Goal: Information Seeking & Learning: Learn about a topic

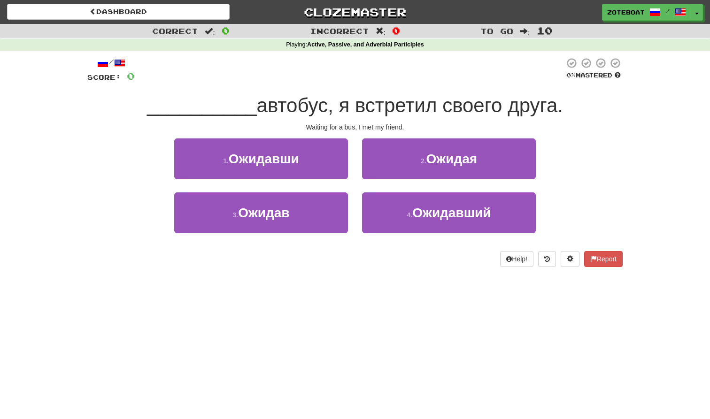
click at [277, 112] on span "автобус, я встретил своего друга." at bounding box center [410, 105] width 306 height 22
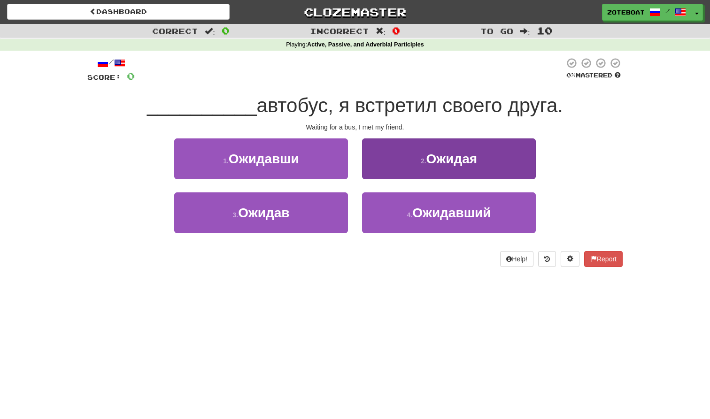
click at [465, 140] on button "2 . Ожидая" at bounding box center [449, 159] width 174 height 41
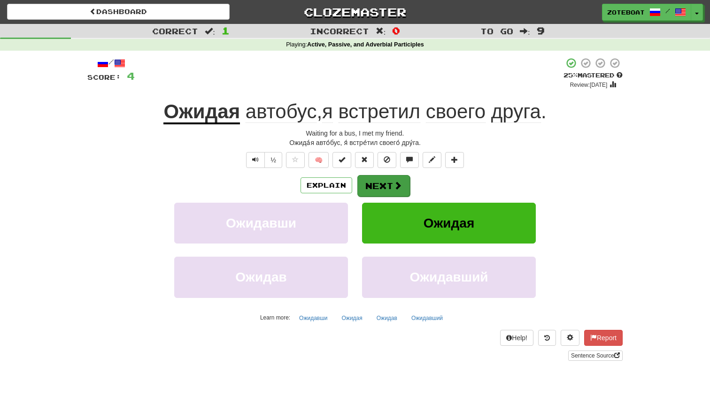
click at [394, 187] on span at bounding box center [398, 185] width 8 height 8
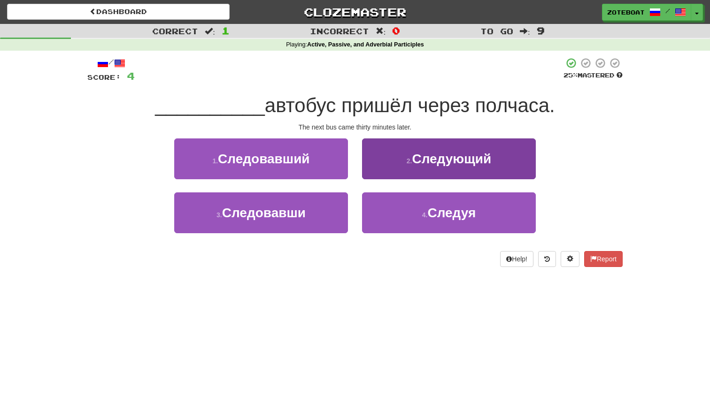
click at [423, 146] on button "2 . Следующий" at bounding box center [449, 159] width 174 height 41
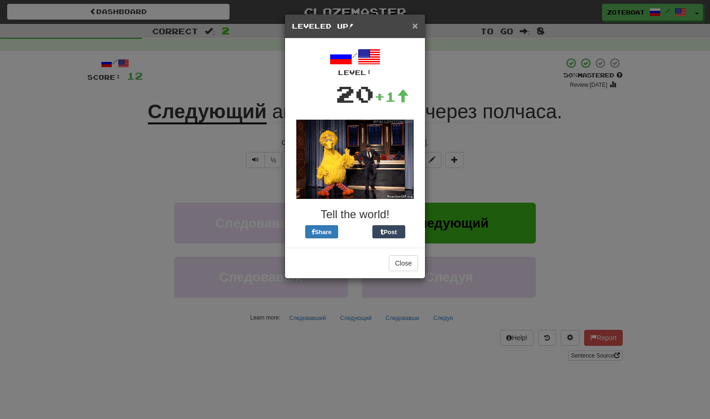
click at [412, 26] on span "×" at bounding box center [415, 25] width 6 height 11
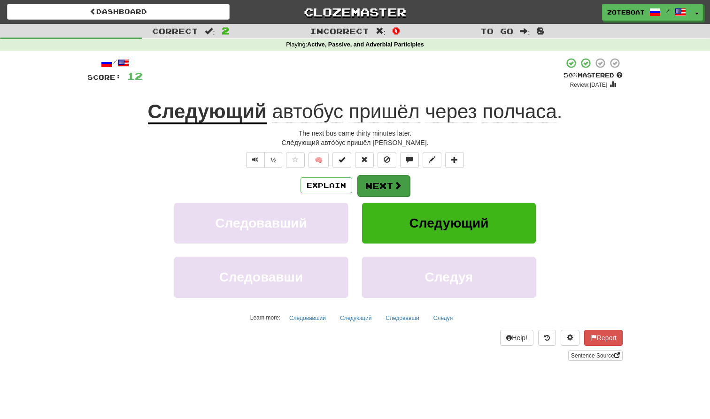
click at [397, 190] on span at bounding box center [398, 185] width 8 height 8
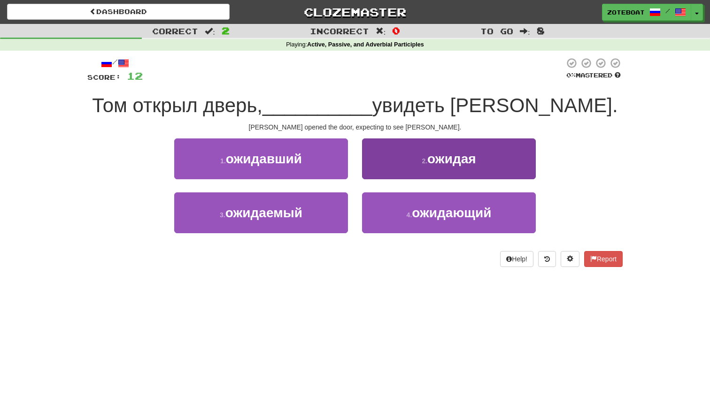
click at [514, 159] on button "2 . ожидая" at bounding box center [449, 159] width 174 height 41
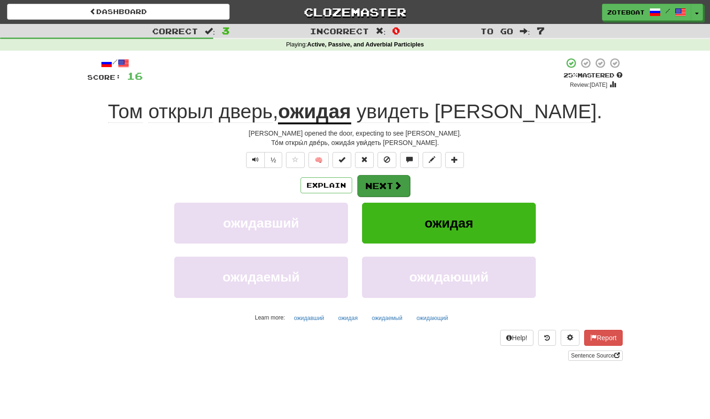
click at [378, 183] on button "Next" at bounding box center [383, 186] width 53 height 22
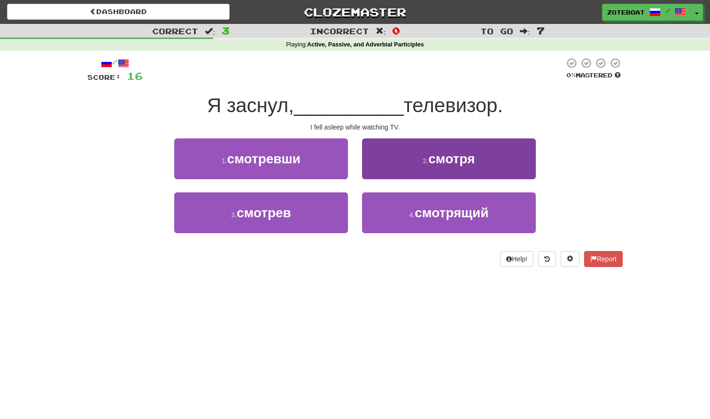
click at [412, 151] on button "2 . смотря" at bounding box center [449, 159] width 174 height 41
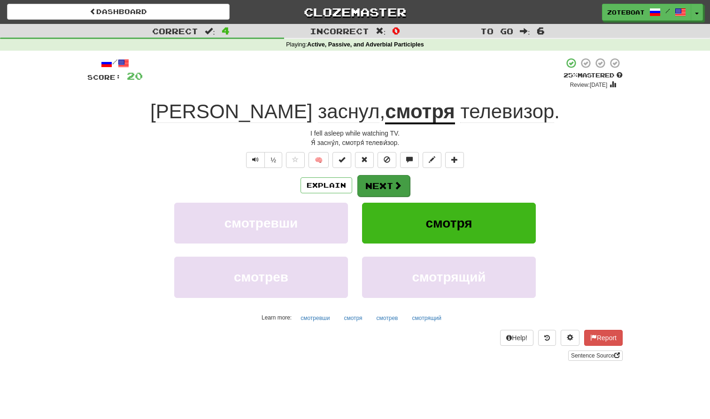
click at [389, 188] on button "Next" at bounding box center [383, 186] width 53 height 22
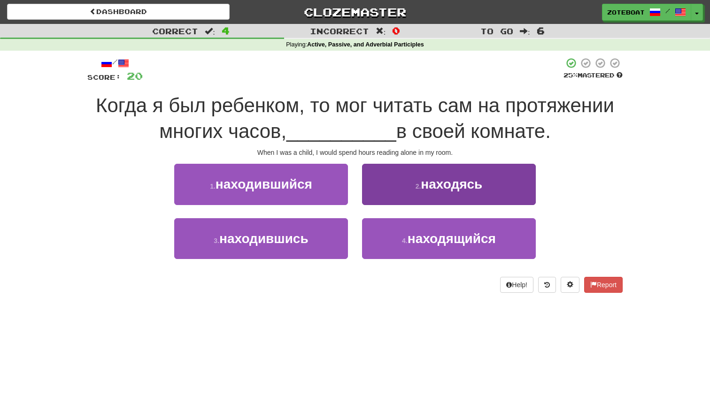
click at [445, 199] on button "2 . находясь" at bounding box center [449, 184] width 174 height 41
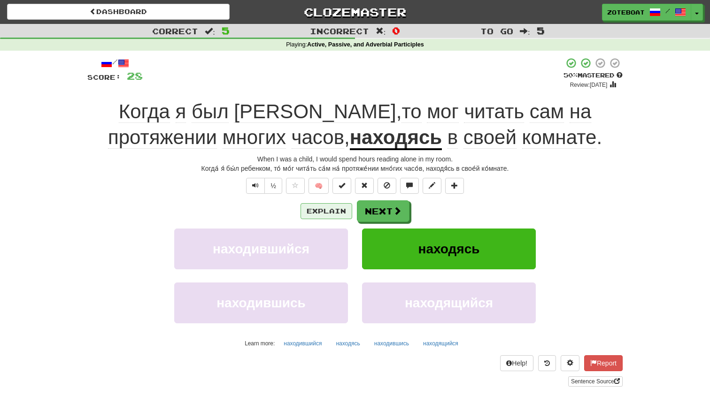
click at [304, 206] on button "Explain" at bounding box center [327, 211] width 52 height 16
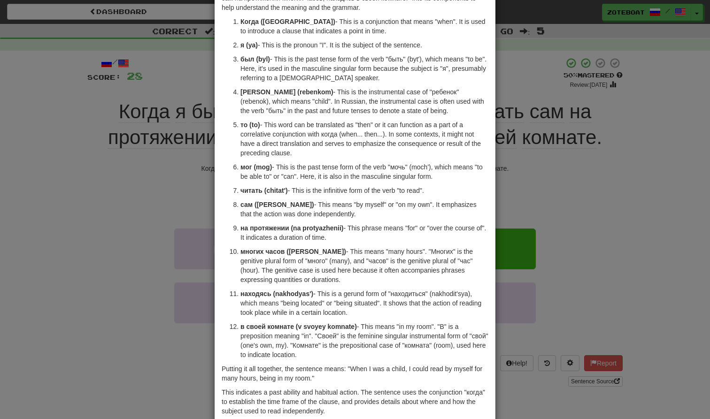
scroll to position [71, 0]
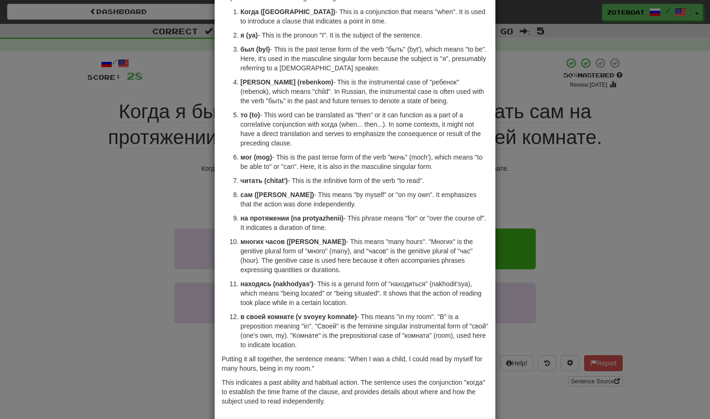
click at [548, 70] on div "× Explanation Certainly! Let's break down the Russian sentence "Когда я был реб…" at bounding box center [355, 209] width 710 height 419
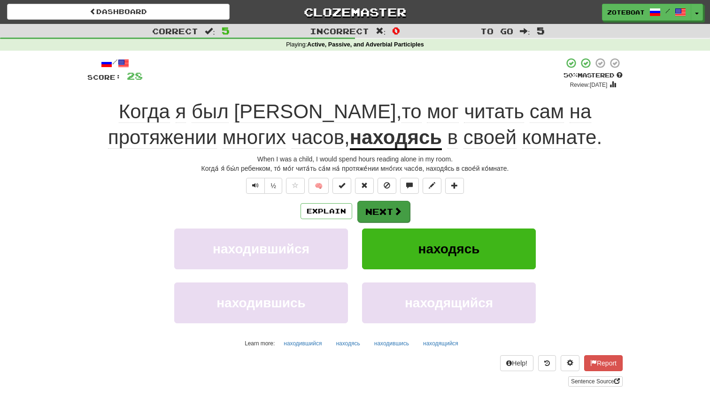
click at [363, 219] on button "Next" at bounding box center [383, 212] width 53 height 22
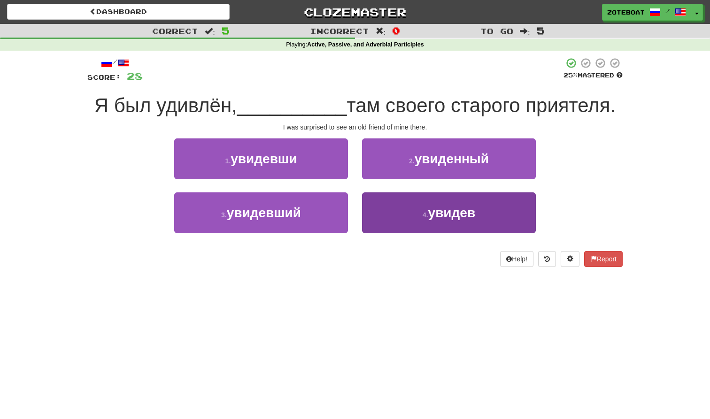
click at [444, 221] on button "4 . увидев" at bounding box center [449, 213] width 174 height 41
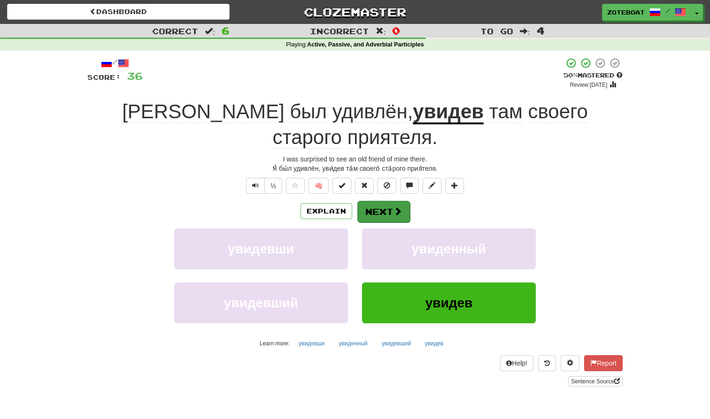
click at [392, 201] on button "Next" at bounding box center [383, 212] width 53 height 22
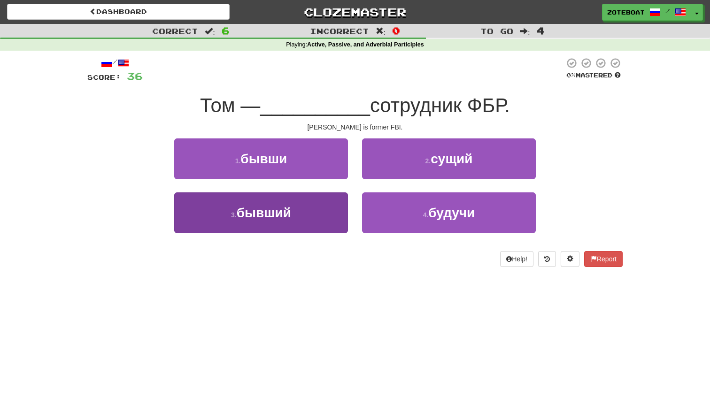
click at [290, 230] on button "3 . бывший" at bounding box center [261, 213] width 174 height 41
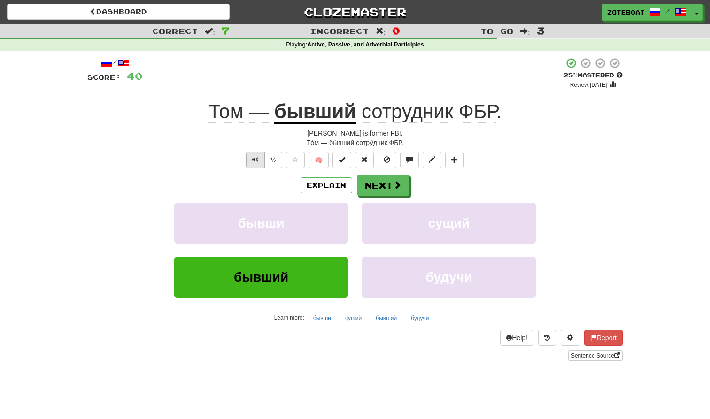
click at [259, 163] on button "Text-to-speech controls" at bounding box center [255, 160] width 19 height 16
click at [381, 192] on button "Next" at bounding box center [383, 186] width 53 height 22
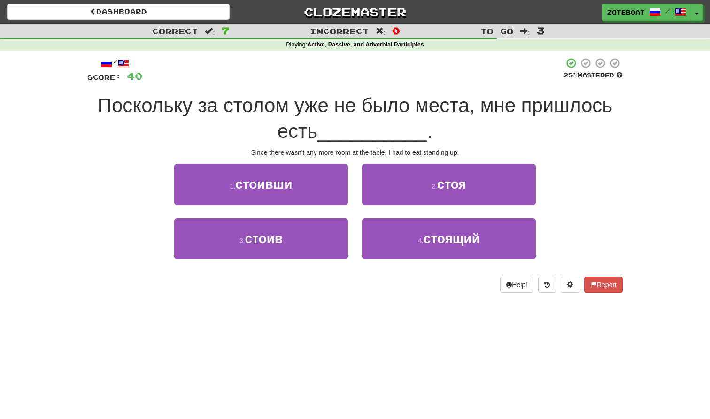
click at [139, 111] on span "Поскольку за столом уже не было места, мне пришлось есть" at bounding box center [355, 118] width 515 height 48
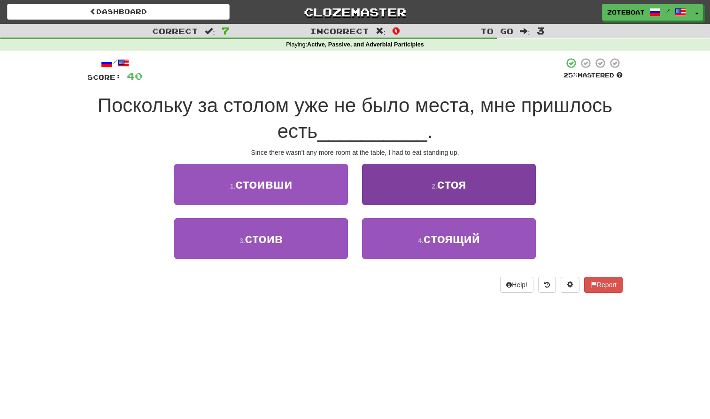
click at [433, 164] on button "2 . стоя" at bounding box center [449, 184] width 174 height 41
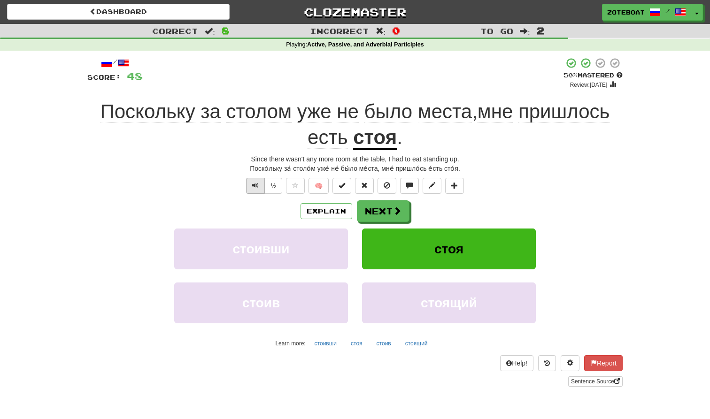
click at [256, 188] on span "Text-to-speech controls" at bounding box center [255, 185] width 7 height 7
click at [381, 203] on button "Next" at bounding box center [383, 212] width 53 height 22
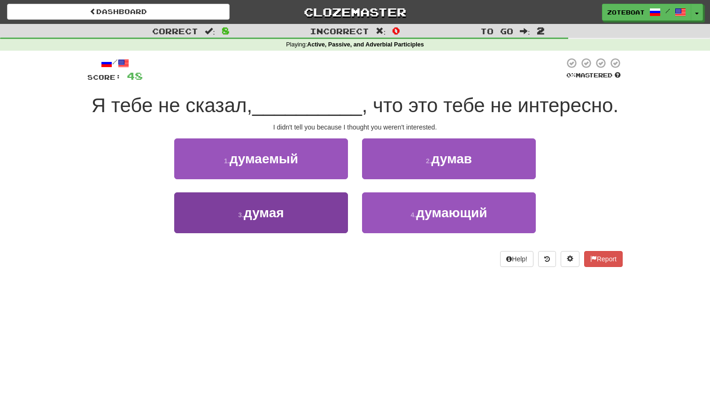
click at [311, 223] on button "3 . думая" at bounding box center [261, 213] width 174 height 41
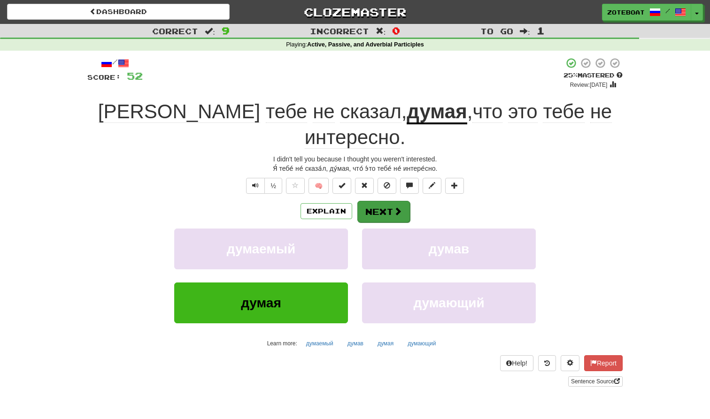
click at [386, 201] on button "Next" at bounding box center [383, 212] width 53 height 22
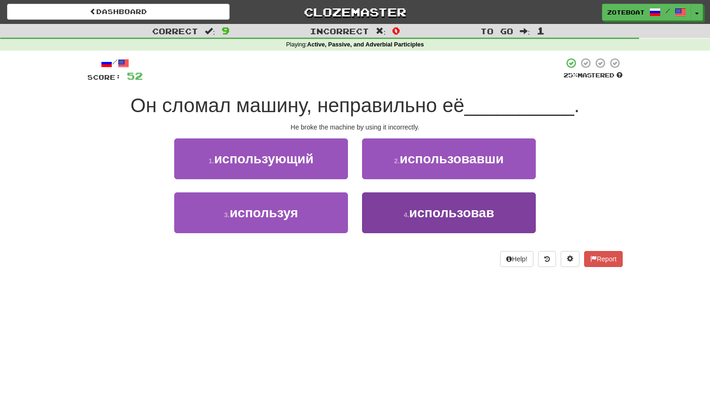
click at [444, 225] on button "4 . использовав" at bounding box center [449, 213] width 174 height 41
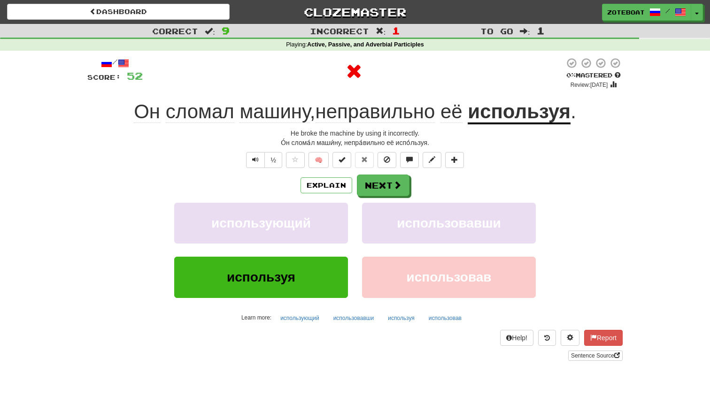
click at [216, 146] on div "О́н слома́л маши́ну, непра́вильно её испо́льзуя." at bounding box center [354, 142] width 535 height 9
click at [392, 179] on button "Next" at bounding box center [383, 186] width 53 height 22
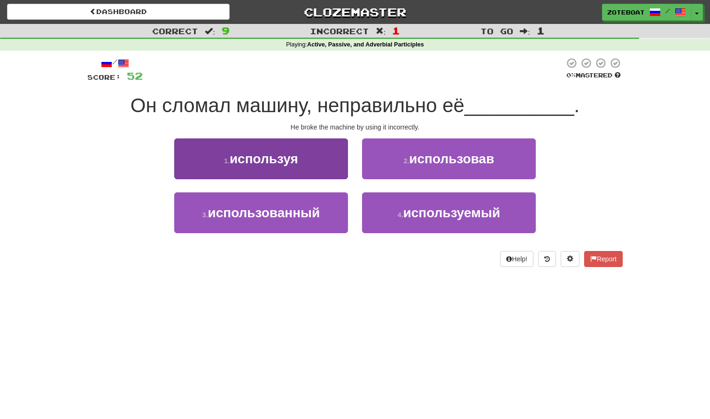
click at [317, 166] on button "1 . используя" at bounding box center [261, 159] width 174 height 41
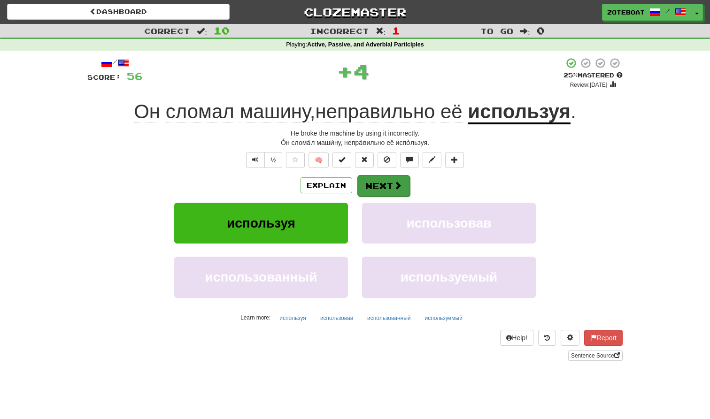
click at [398, 180] on button "Next" at bounding box center [383, 186] width 53 height 22
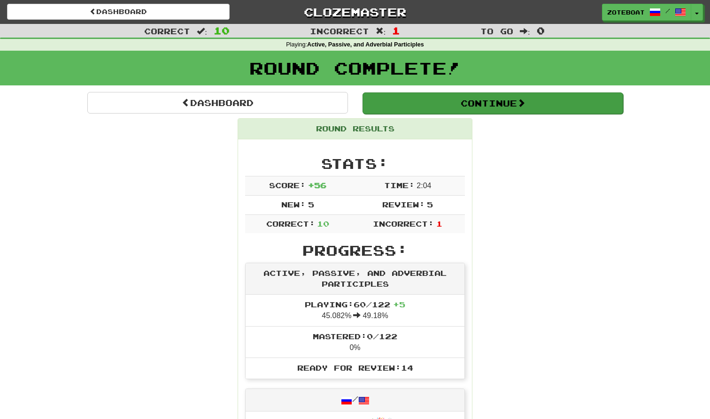
click at [489, 107] on button "Continue" at bounding box center [493, 104] width 261 height 22
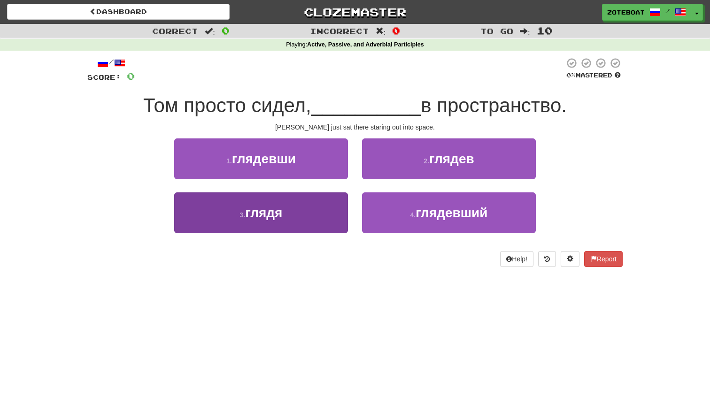
click at [283, 229] on button "3 . глядя" at bounding box center [261, 213] width 174 height 41
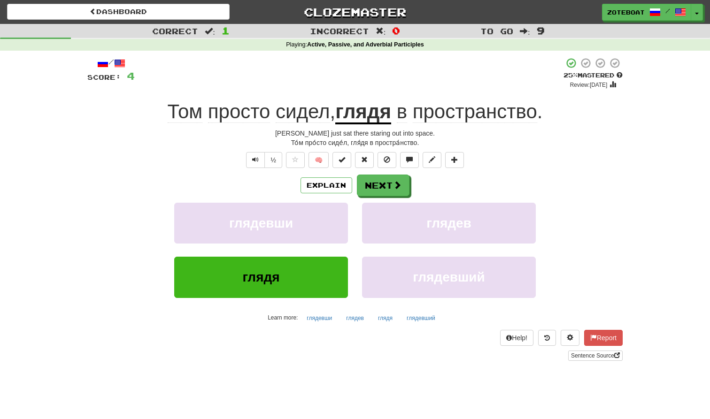
click at [456, 116] on span "пространство" at bounding box center [475, 112] width 124 height 23
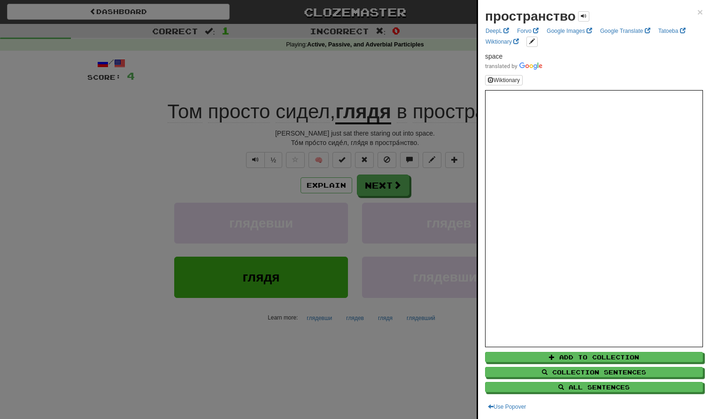
click at [524, 11] on strong "пространство" at bounding box center [530, 16] width 91 height 15
copy strong "пространство"
click at [360, 340] on div at bounding box center [355, 209] width 710 height 419
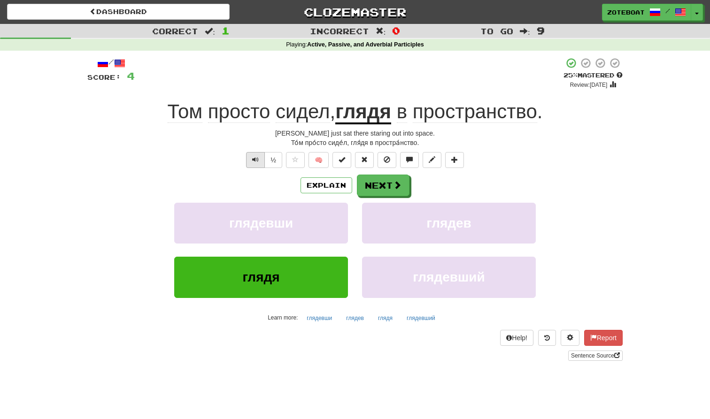
click at [258, 161] on button "Text-to-speech controls" at bounding box center [255, 160] width 19 height 16
click at [379, 184] on button "Next" at bounding box center [383, 186] width 53 height 22
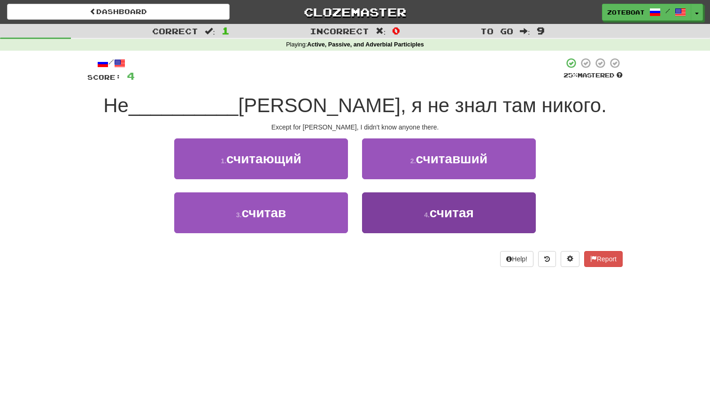
click at [449, 219] on span "считая" at bounding box center [452, 213] width 44 height 15
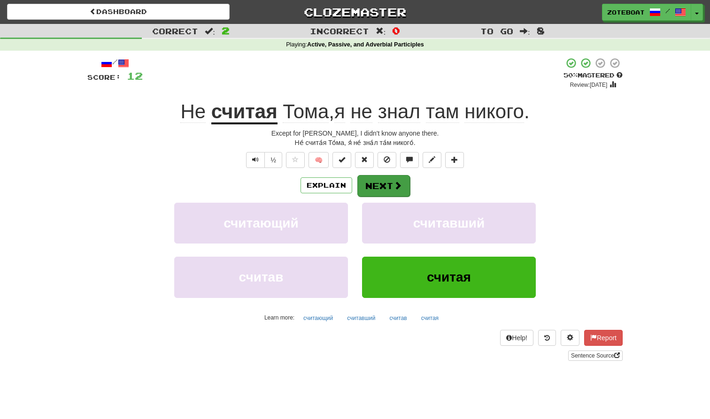
click at [392, 196] on div "Explain Next считающий считавший считав считая Learn more: считающий считавший …" at bounding box center [354, 250] width 535 height 151
click at [400, 186] on span at bounding box center [398, 185] width 8 height 8
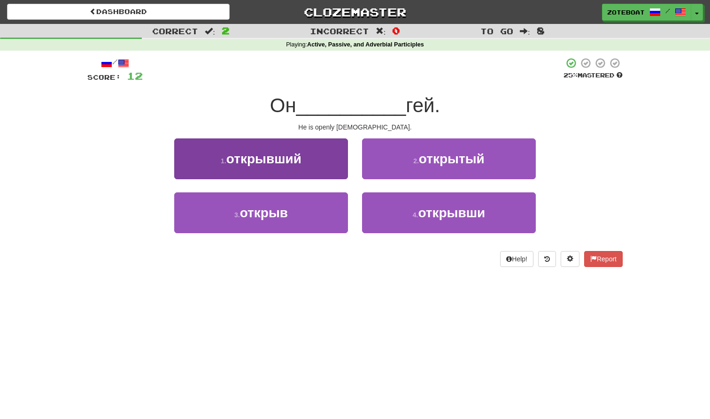
click at [280, 170] on button "1 . открывший" at bounding box center [261, 159] width 174 height 41
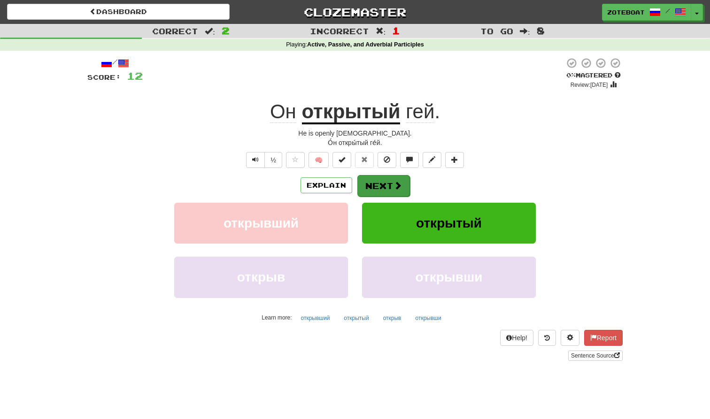
click at [392, 193] on button "Next" at bounding box center [383, 186] width 53 height 22
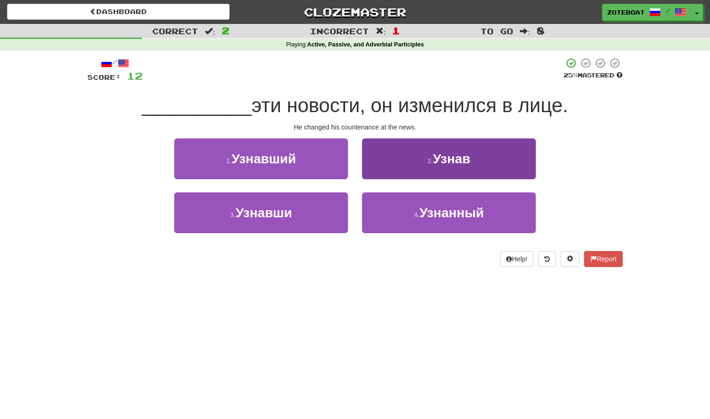
click at [497, 147] on button "2 . Узнав" at bounding box center [449, 159] width 174 height 41
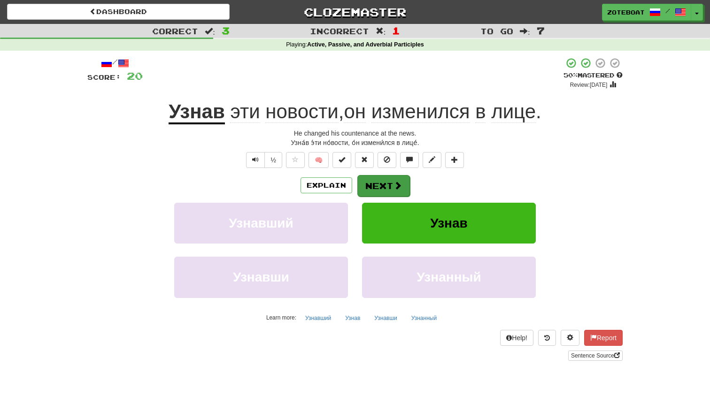
click at [386, 181] on button "Next" at bounding box center [383, 186] width 53 height 22
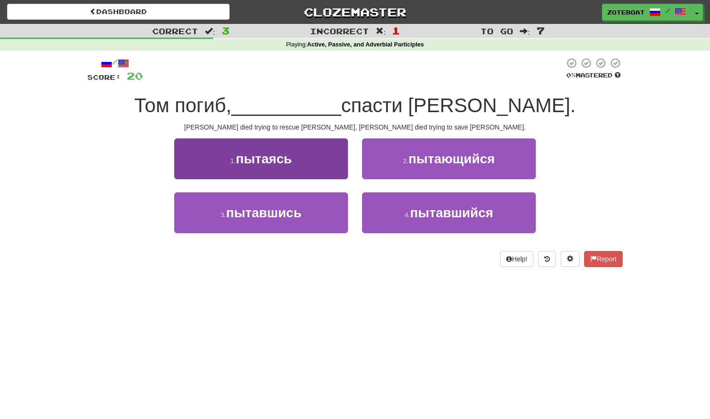
click at [302, 155] on button "1 . пытаясь" at bounding box center [261, 159] width 174 height 41
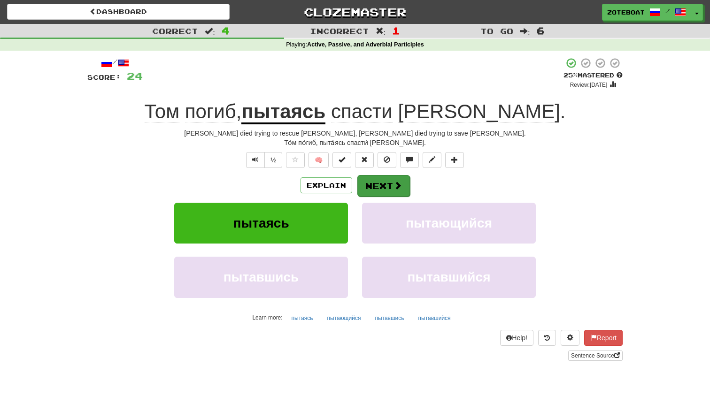
click at [399, 184] on span at bounding box center [398, 185] width 8 height 8
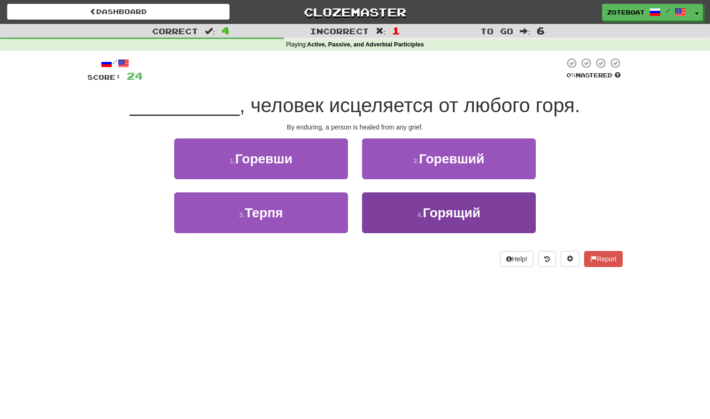
click at [436, 219] on span "Горящий" at bounding box center [452, 213] width 58 height 15
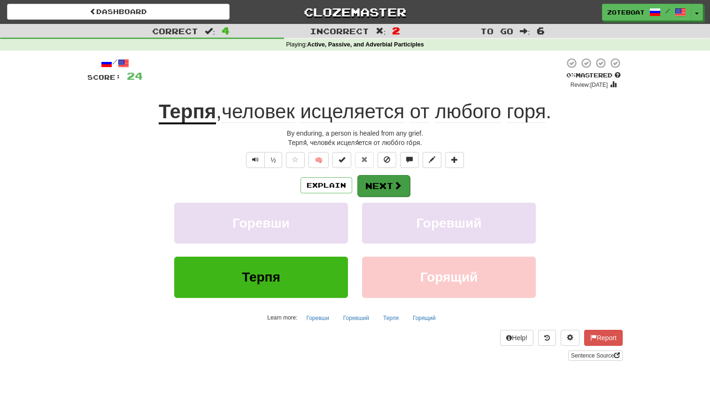
click at [392, 181] on button "Next" at bounding box center [383, 186] width 53 height 22
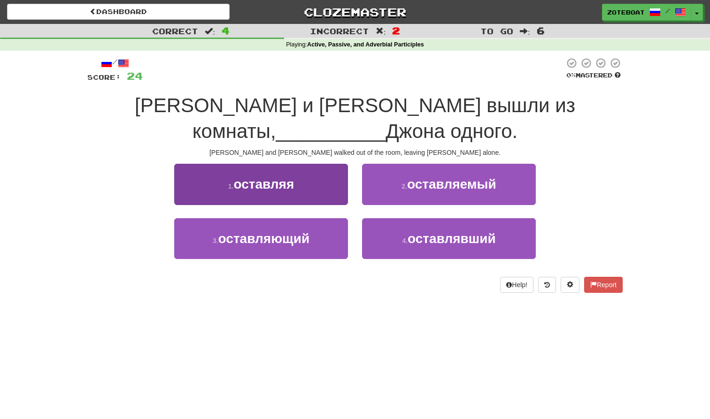
click at [272, 196] on button "1 . оставляя" at bounding box center [261, 184] width 174 height 41
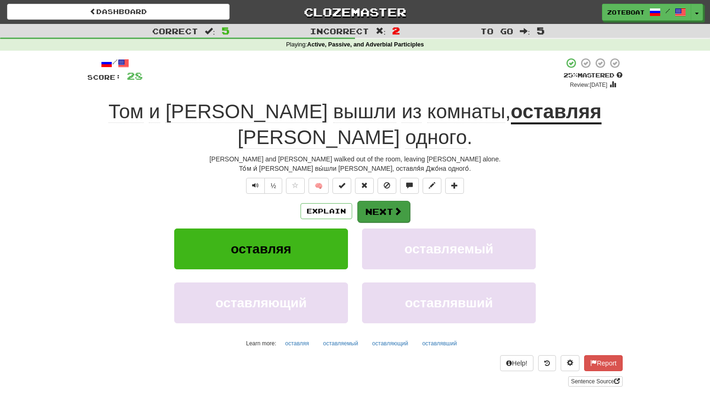
click at [359, 201] on button "Next" at bounding box center [383, 212] width 53 height 22
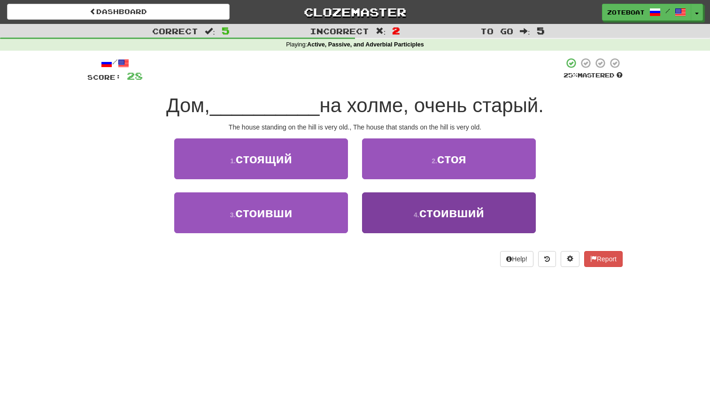
click at [410, 207] on button "4 . стоивший" at bounding box center [449, 213] width 174 height 41
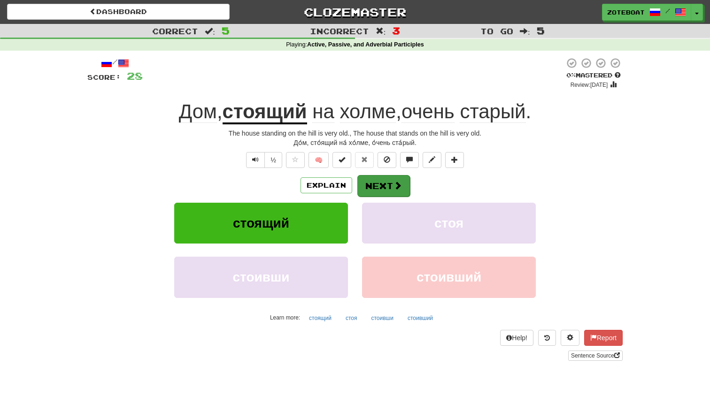
click at [388, 193] on button "Next" at bounding box center [383, 186] width 53 height 22
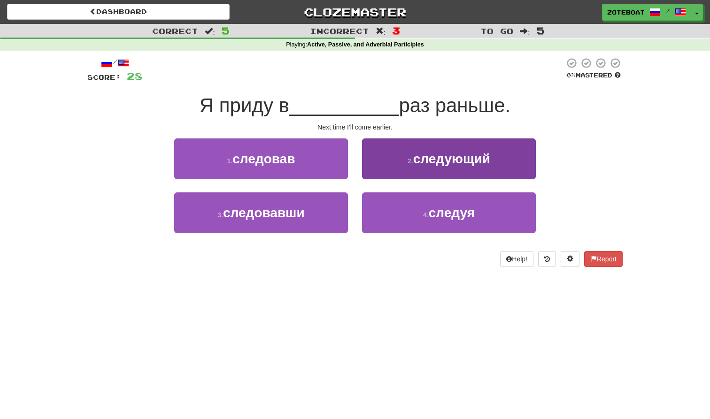
click at [476, 153] on span "следующий" at bounding box center [451, 159] width 77 height 15
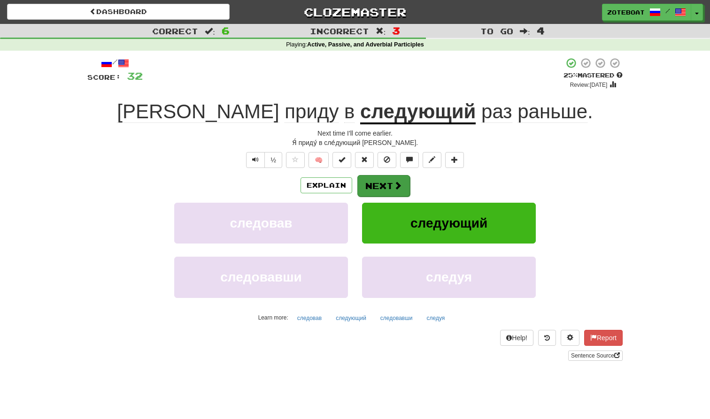
click at [385, 183] on button "Next" at bounding box center [383, 186] width 53 height 22
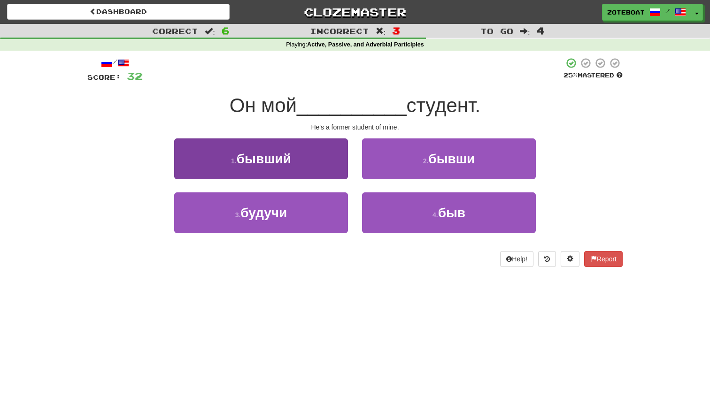
click at [303, 148] on button "1 . бывший" at bounding box center [261, 159] width 174 height 41
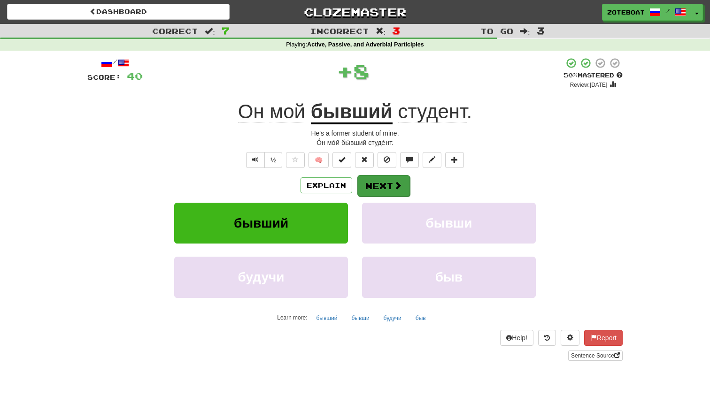
click at [387, 184] on button "Next" at bounding box center [383, 186] width 53 height 22
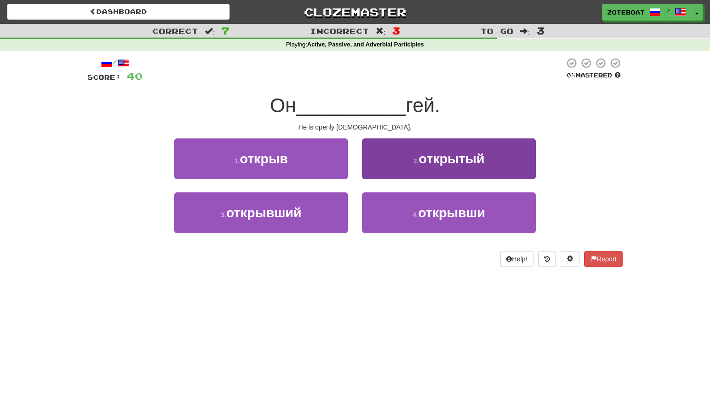
click at [403, 153] on button "2 . открытый" at bounding box center [449, 159] width 174 height 41
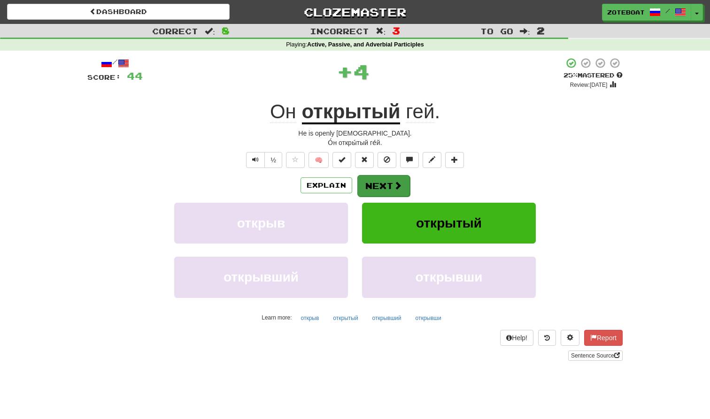
click at [375, 181] on button "Next" at bounding box center [383, 186] width 53 height 22
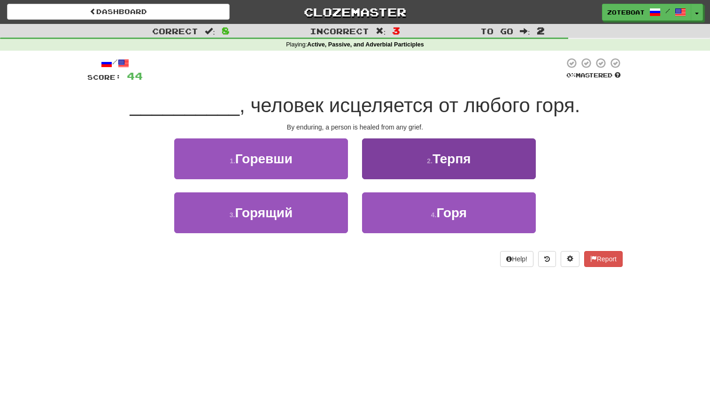
click at [430, 168] on button "2 . [GEOGRAPHIC_DATA]" at bounding box center [449, 159] width 174 height 41
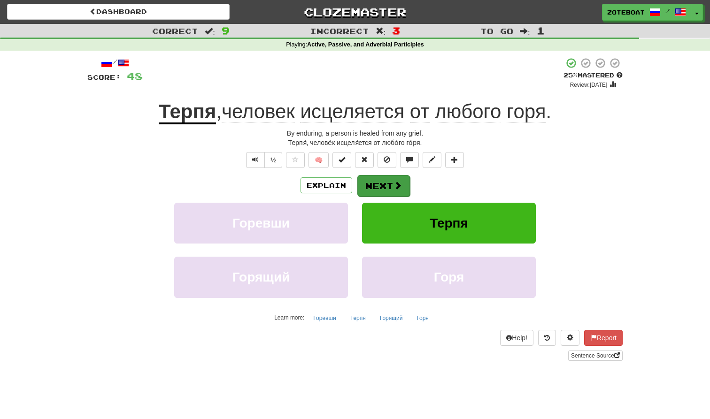
click at [386, 186] on button "Next" at bounding box center [383, 186] width 53 height 22
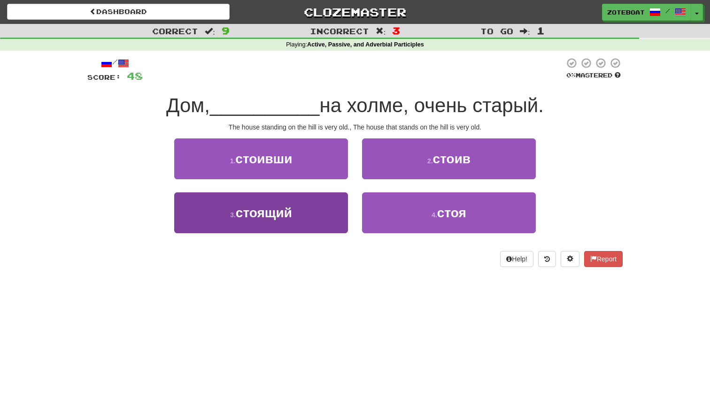
click at [282, 217] on span "стоящий" at bounding box center [264, 213] width 56 height 15
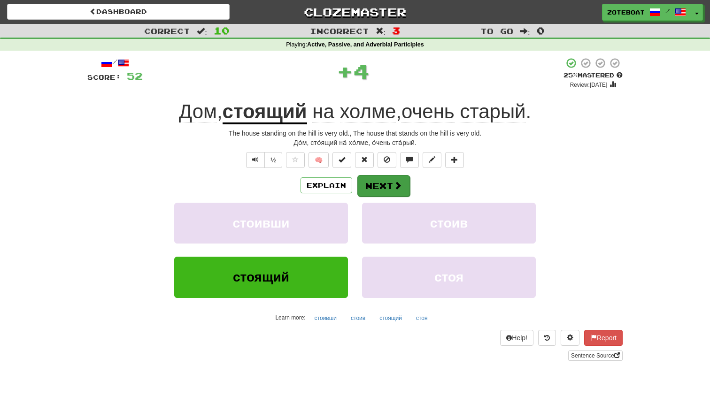
click at [371, 190] on button "Next" at bounding box center [383, 186] width 53 height 22
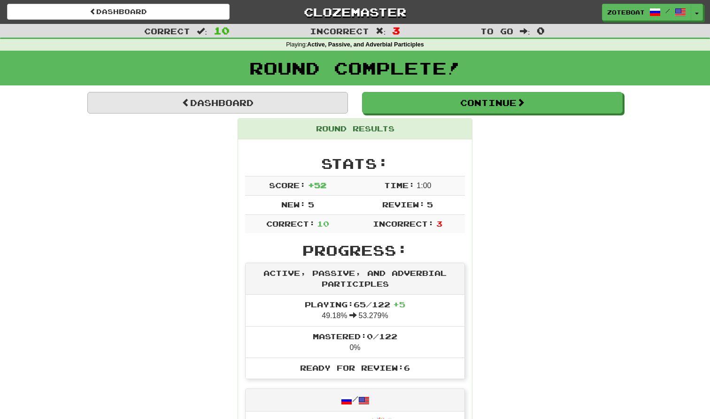
click at [240, 95] on link "Dashboard" at bounding box center [217, 103] width 261 height 22
